Goal: Information Seeking & Learning: Learn about a topic

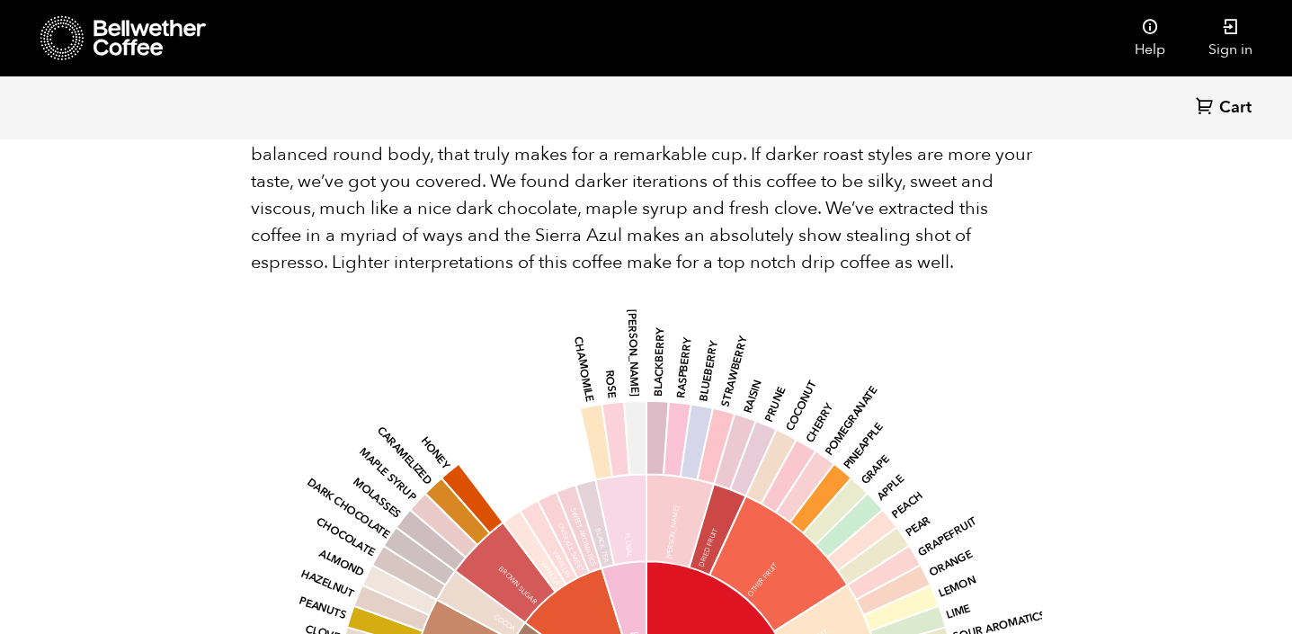
scroll to position [1780, 0]
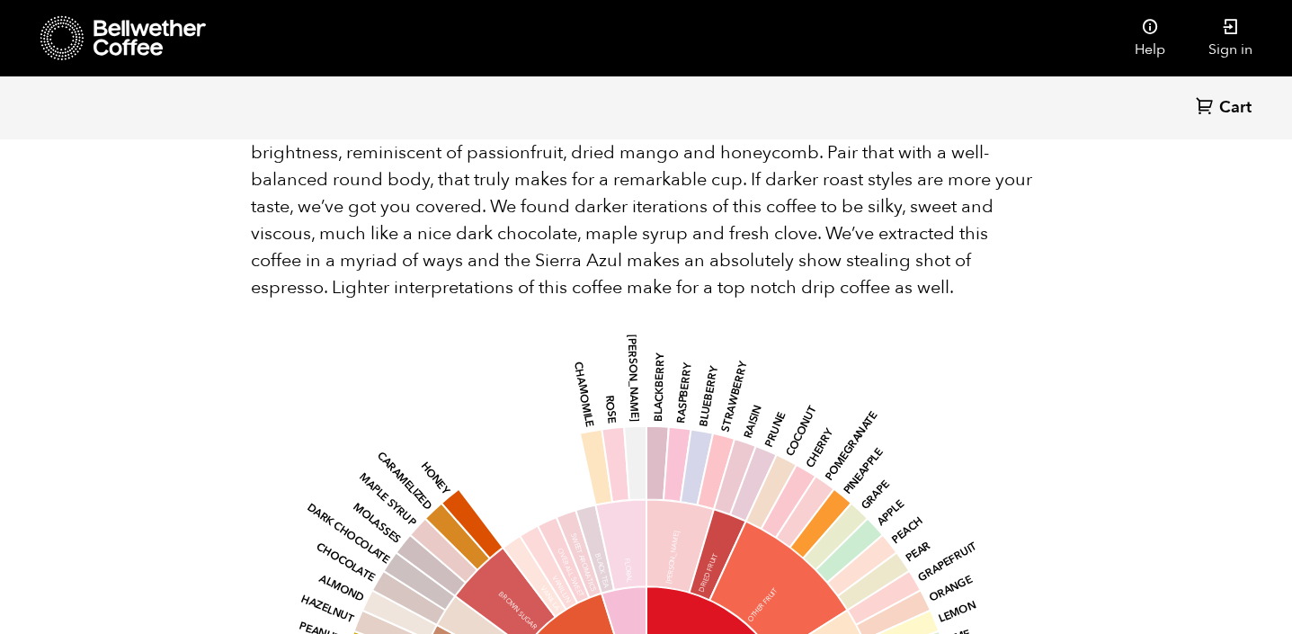
drag, startPoint x: 316, startPoint y: 208, endPoint x: 435, endPoint y: 289, distance: 143.6
click at [435, 289] on div "Back Cart (0) Item 1 of 5 Arrow Left Arrow Right item 0 item 1 item 2 item 3 it…" at bounding box center [646, 17] width 1292 height 3378
copy div "Lorem ipsu dolors Amet Consec Adip el s doeiu temporincid ut Laboree, Dolore ma…"
click at [92, 201] on div "Back Cart (0) Item 1 of 5 Arrow Left Arrow Right item 0 item 1 item 2 item 3 it…" at bounding box center [646, 17] width 1292 height 3378
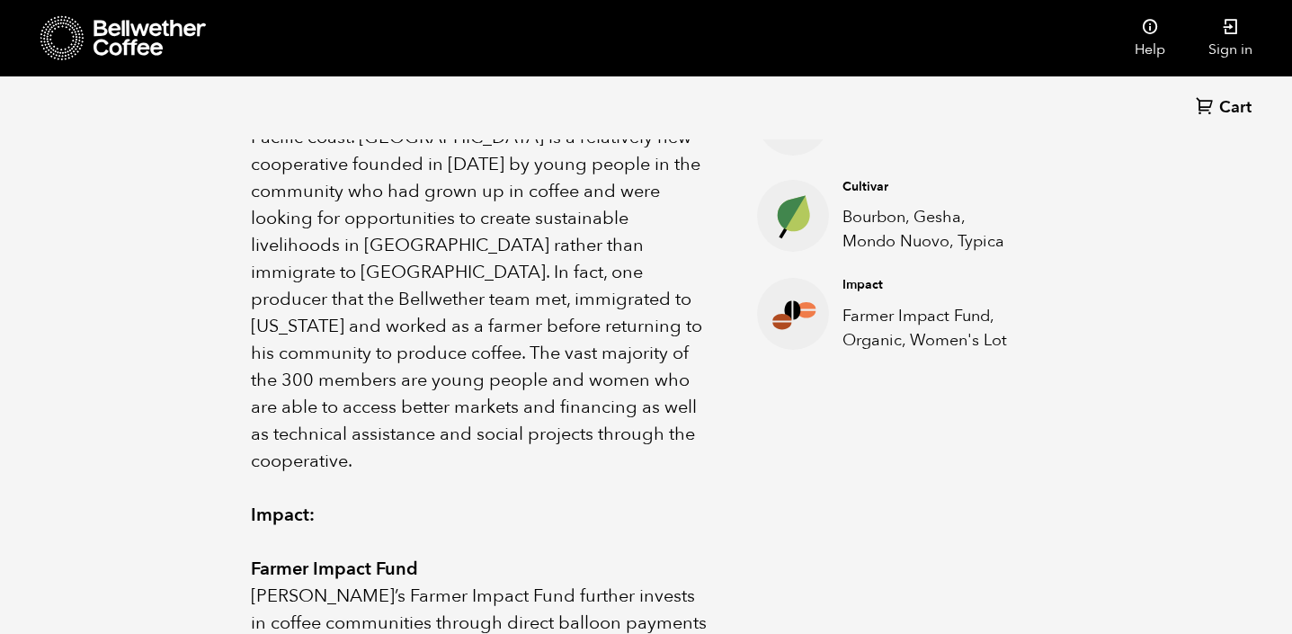
scroll to position [0, 0]
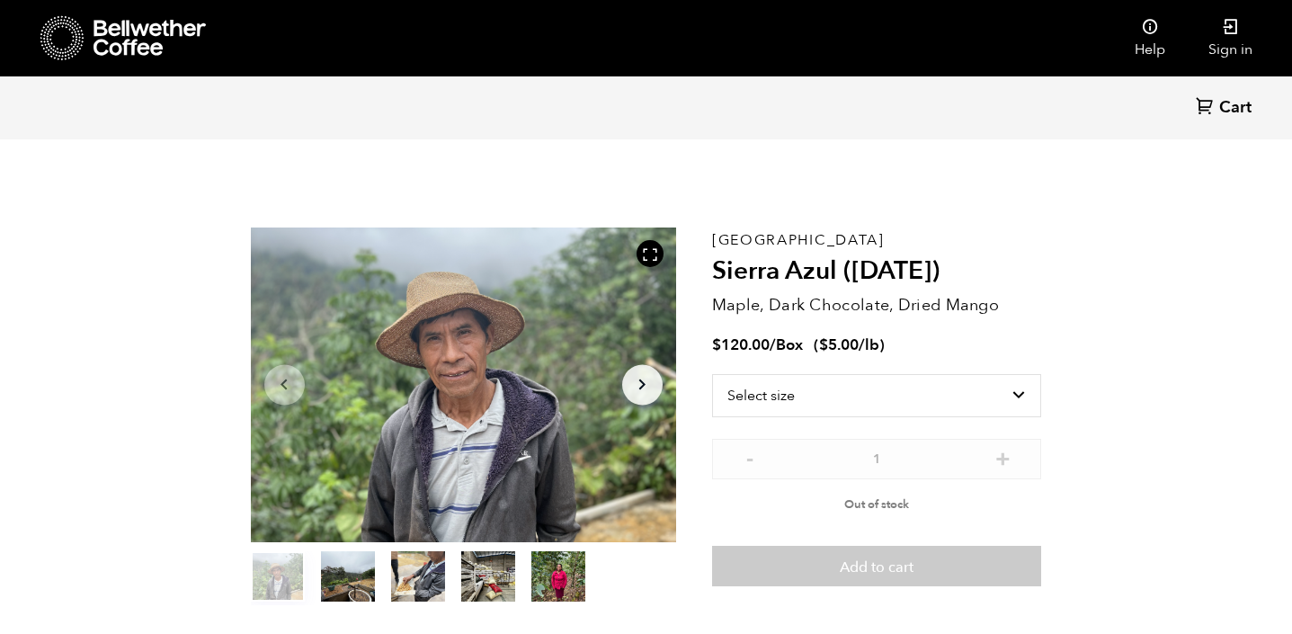
click at [766, 192] on section "Item 1 of 5 Arrow Left Arrow Right item 0 item 1 item 2 item 3 item 4 Item 1 of…" at bounding box center [646, 416] width 881 height 495
drag, startPoint x: 766, startPoint y: 192, endPoint x: 735, endPoint y: 260, distance: 74.4
click at [735, 260] on section "Item 1 of 5 Arrow Left Arrow Right item 0 item 1 item 2 item 3 item 4 Item 1 of…" at bounding box center [646, 416] width 881 height 495
click at [737, 188] on section "Item 1 of 5 Arrow Left Arrow Right item 0 item 1 item 2 item 3 item 4 Item 1 of…" at bounding box center [646, 416] width 881 height 495
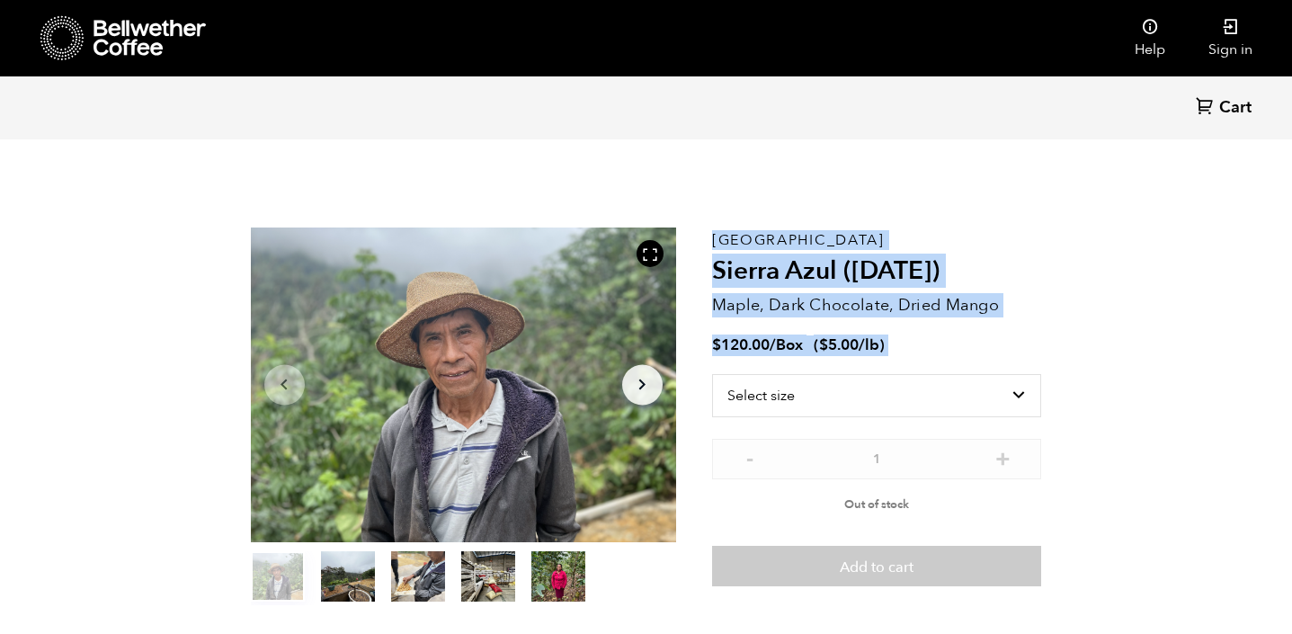
drag, startPoint x: 710, startPoint y: 199, endPoint x: 762, endPoint y: 373, distance: 182.1
click at [762, 373] on section "Item 1 of 5 Arrow Left Arrow Right item 0 item 1 item 2 item 3 item 4 Item 1 of…" at bounding box center [646, 416] width 881 height 495
copy section "Item 1 of 5 Arrow Left Arrow Right item 0 item 1 item 2 item 3 item 4 Item 1 of…"
